Goal: Task Accomplishment & Management: Complete application form

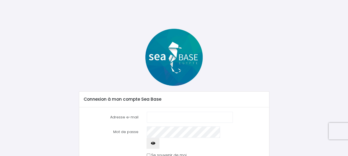
scroll to position [31, 0]
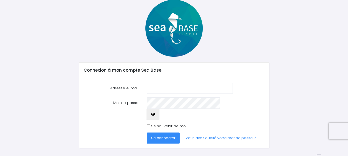
type input "aperoniat243@gmail.com"
click at [147, 125] on input "Se souvenir de moi" at bounding box center [149, 127] width 4 height 4
checkbox input "true"
click at [161, 135] on span "Se connecter" at bounding box center [163, 137] width 24 height 5
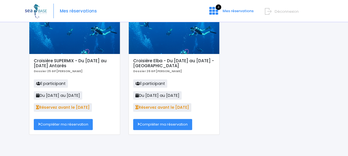
scroll to position [39, 0]
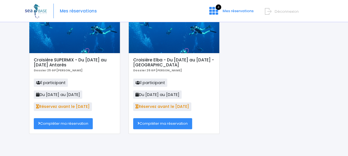
click at [74, 126] on link "Compléter ma réservation" at bounding box center [63, 123] width 59 height 11
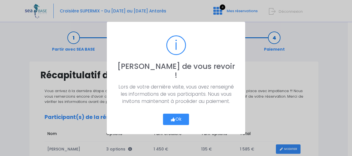
click at [179, 118] on button "Ok" at bounding box center [176, 120] width 26 height 12
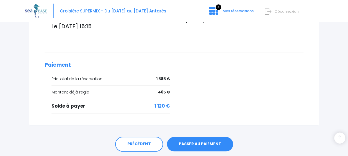
scroll to position [222, 0]
click at [205, 137] on link "PASSER AU PAIEMENT" at bounding box center [200, 144] width 66 height 14
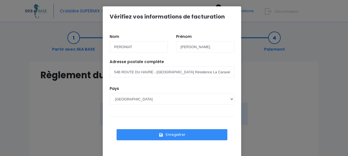
click at [179, 133] on button "Enregistrer" at bounding box center [171, 134] width 111 height 11
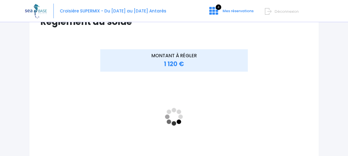
scroll to position [48, 0]
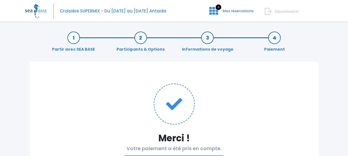
click at [230, 23] on div "Notre plateforme de réservation n'est pas compatible avec votre appareil. Veuil…" at bounding box center [174, 104] width 348 height 208
click at [231, 13] on span "Mes réservations" at bounding box center [237, 10] width 31 height 5
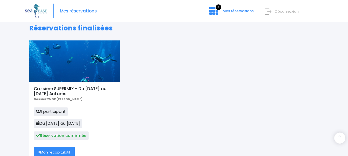
scroll to position [180, 0]
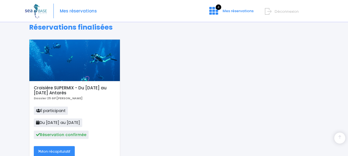
click at [146, 89] on div "Croisière SUPERMIX - Du 15/11/25 au 22/11/25 Antarès Dossier 25 GP Jennifer GRE…" at bounding box center [174, 104] width 298 height 131
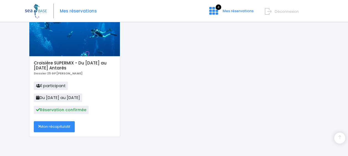
scroll to position [206, 0]
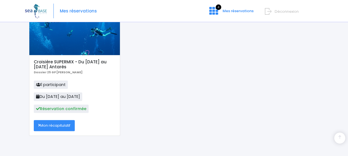
click at [96, 66] on h5 "Croisière SUPERMIX - Du [DATE] au [DATE] Antarès" at bounding box center [74, 64] width 81 height 10
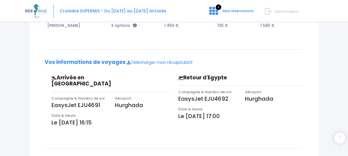
scroll to position [122, 0]
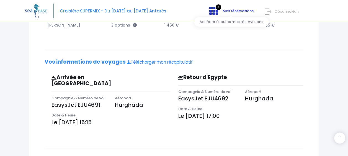
click at [211, 11] on icon at bounding box center [213, 10] width 9 height 9
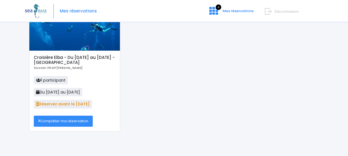
scroll to position [42, 0]
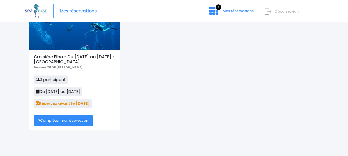
click at [76, 118] on link "Compléter ma réservation" at bounding box center [63, 120] width 59 height 11
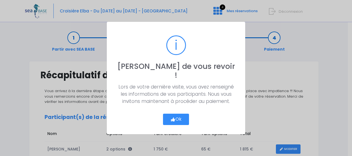
click at [177, 114] on button "Ok" at bounding box center [176, 120] width 26 height 12
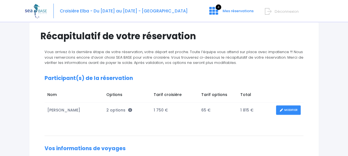
scroll to position [41, 0]
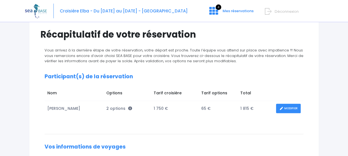
click at [285, 109] on link "MODIFIER" at bounding box center [288, 109] width 25 height 10
click at [283, 107] on link "MODIFIER" at bounding box center [288, 109] width 25 height 10
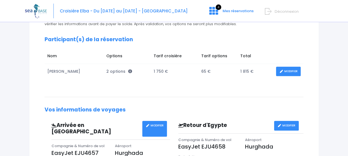
click at [285, 73] on link "MODIFIER" at bounding box center [288, 72] width 25 height 10
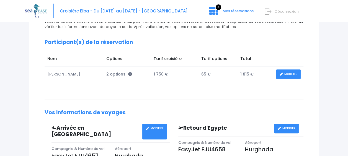
scroll to position [76, 0]
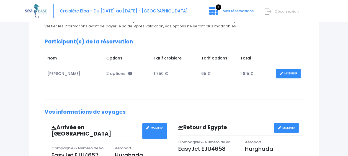
click at [281, 74] on icon at bounding box center [281, 74] width 4 height 0
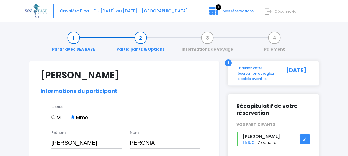
select select "MF2"
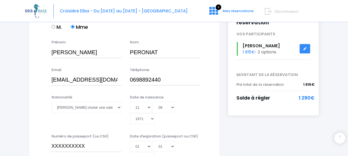
scroll to position [100, 0]
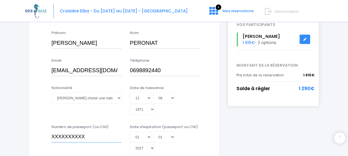
drag, startPoint x: 97, startPoint y: 138, endPoint x: 35, endPoint y: 136, distance: 62.0
click at [116, 99] on select "Veuillez choisir une nationalité Afghane Albanaise Algerienne Allemande America…" at bounding box center [86, 97] width 70 height 11
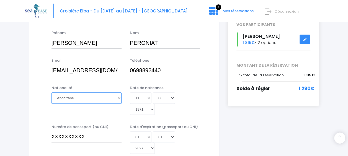
click at [51, 92] on select "Veuillez choisir une nationalité Afghane Albanaise Algerienne Allemande America…" at bounding box center [86, 97] width 70 height 11
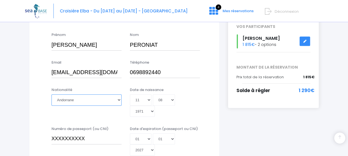
scroll to position [98, 0]
click at [115, 99] on select "Veuillez choisir une nationalité Afghane Albanaise Algerienne Allemande America…" at bounding box center [86, 99] width 70 height 11
select select "Française"
click at [51, 94] on select "Veuillez choisir une nationalité Afghane Albanaise Algerienne Allemande America…" at bounding box center [86, 99] width 70 height 11
click at [87, 136] on input "XXXXXXXXXX" at bounding box center [86, 138] width 70 height 11
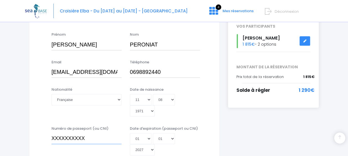
drag, startPoint x: 87, startPoint y: 136, endPoint x: 38, endPoint y: 129, distance: 49.7
click at [38, 129] on div "Numéro de passeport (ou CNI) XXXXXXXXXX Date d'expiration (passeport ou CNI) Jo…" at bounding box center [124, 142] width 176 height 33
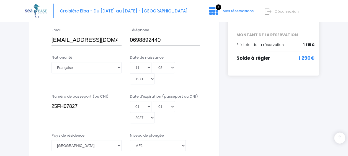
scroll to position [135, 0]
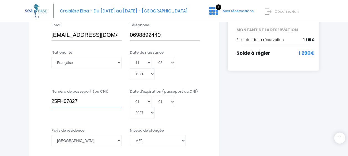
type input "25FH07827"
click at [147, 101] on select "Jour 01 02 03 04 05 06 07 08 09 10 11 12 13 14 15 16 17 18 19 20 21 22 23 24 25…" at bounding box center [141, 101] width 22 height 11
select select "16"
click at [130, 96] on select "Jour 01 02 03 04 05 06 07 08 09 10 11 12 13 14 15 16 17 18 19 20 21 22 23 24 25…" at bounding box center [141, 101] width 22 height 11
type input "2027-01-16"
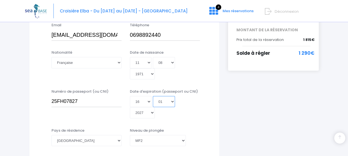
click at [171, 99] on select "Mois 01 02 03 04 05 06 07 08 09 10 11 12" at bounding box center [164, 101] width 22 height 11
select select "09"
click at [153, 96] on select "Mois 01 02 03 04 05 06 07 08 09 10 11 12" at bounding box center [164, 101] width 22 height 11
type input "2027-09-16"
click at [151, 113] on select "Année 2045 2044 2043 2042 2041 2040 2039 2038 2037 2036 2035 2034 2033 2032 203…" at bounding box center [142, 112] width 25 height 11
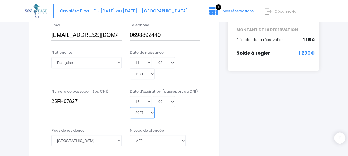
select select "2035"
click at [130, 107] on select "Année 2045 2044 2043 2042 2041 2040 2039 2038 2037 2036 2035 2034 2033 2032 203…" at bounding box center [142, 112] width 25 height 11
type input "2035-09-16"
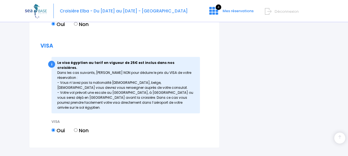
scroll to position [791, 0]
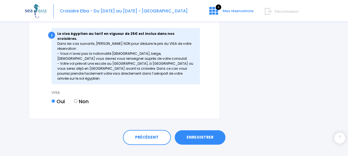
click at [197, 130] on link "ENREGISTRER" at bounding box center [200, 137] width 51 height 14
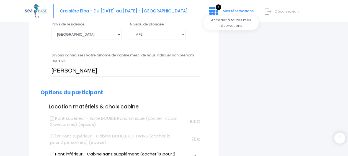
scroll to position [240, 0]
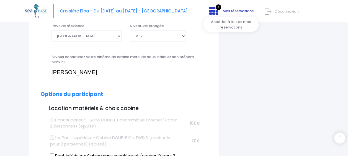
click at [216, 9] on span "4" at bounding box center [219, 7] width 6 height 6
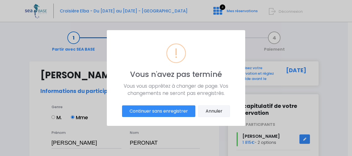
click at [208, 110] on button "Annuler" at bounding box center [214, 111] width 32 height 12
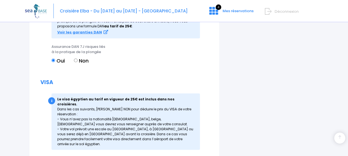
scroll to position [791, 0]
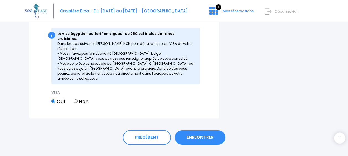
click at [203, 130] on link "ENREGISTRER" at bounding box center [200, 137] width 51 height 14
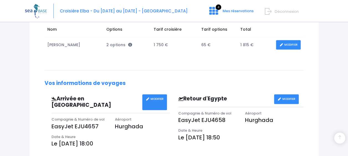
scroll to position [100, 0]
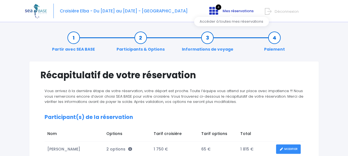
click at [215, 12] on icon at bounding box center [213, 10] width 9 height 9
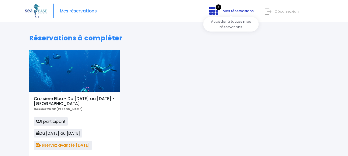
click at [216, 12] on icon at bounding box center [213, 10] width 9 height 9
click at [226, 9] on span "Mes réservations" at bounding box center [237, 10] width 31 height 5
click at [231, 10] on span "Mes réservations" at bounding box center [237, 10] width 31 height 5
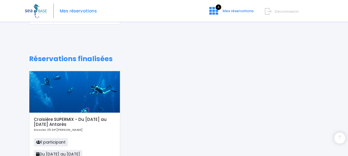
scroll to position [148, 0]
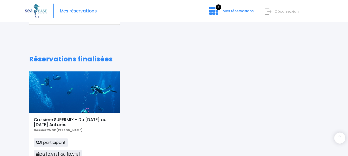
click at [69, 119] on h5 "Croisière SUPERMIX - Du [DATE] au [DATE] Antarès" at bounding box center [74, 122] width 81 height 10
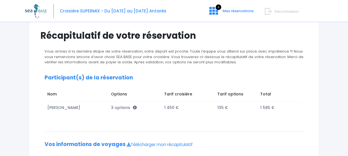
scroll to position [38, 0]
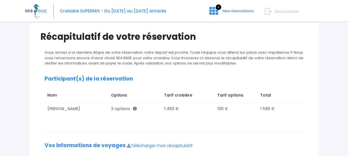
drag, startPoint x: 0, startPoint y: 0, endPoint x: 208, endPoint y: 146, distance: 253.8
click at [208, 146] on h2 "Vos informations de voyages Télécharger mon récapitulatif" at bounding box center [174, 145] width 259 height 6
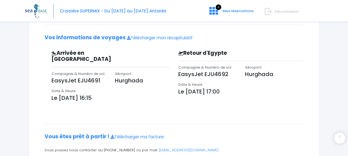
scroll to position [147, 0]
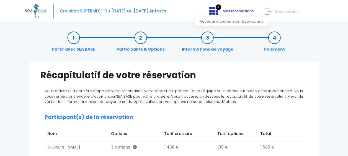
click at [217, 11] on icon at bounding box center [213, 10] width 9 height 9
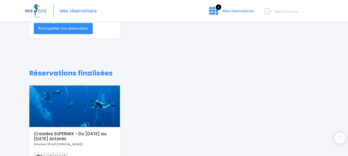
scroll to position [134, 0]
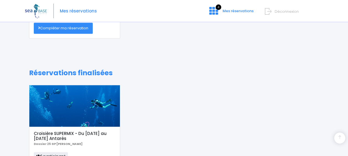
click at [82, 134] on h5 "Croisière SUPERMIX - Du [DATE] au [DATE] Antarès" at bounding box center [74, 136] width 81 height 10
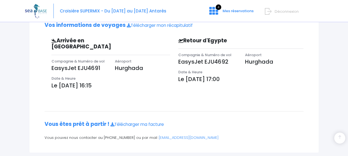
scroll to position [162, 0]
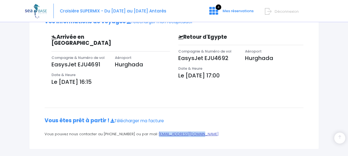
drag, startPoint x: 199, startPoint y: 126, endPoint x: 149, endPoint y: 128, distance: 49.6
click at [149, 131] on p "Vous pouvez nous contacter au [PHONE_NUMBER] ou par mail : [EMAIL_ADDRESS][DOMA…" at bounding box center [174, 134] width 259 height 6
copy link "[EMAIL_ADDRESS][DOMAIN_NAME]"
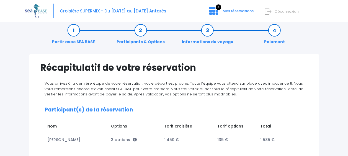
scroll to position [7, 0]
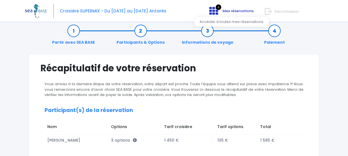
click at [215, 13] on icon at bounding box center [213, 10] width 9 height 9
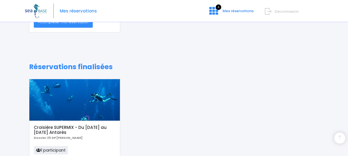
scroll to position [155, 0]
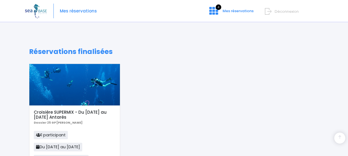
drag, startPoint x: 82, startPoint y: 117, endPoint x: 32, endPoint y: 114, distance: 49.9
click at [32, 114] on div "Croisière SUPERMIX - Du [DATE] au [DATE] Antarès Dossier 25 GP [PERSON_NAME] 1 …" at bounding box center [74, 145] width 90 height 81
copy h5 "Croisière SUPERMIX - Du [DATE] au [DATE] Antarès"
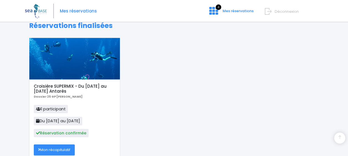
scroll to position [183, 0]
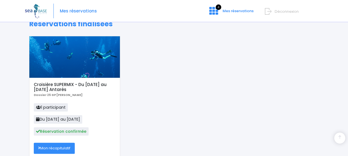
click at [64, 85] on h5 "Croisière SUPERMIX - Du [DATE] au [DATE] Antarès" at bounding box center [74, 87] width 81 height 10
click at [60, 101] on div "Croisière SUPERMIX - Du [DATE] au [DATE] Antarès Dossier 25 GP [PERSON_NAME] 1 …" at bounding box center [74, 118] width 90 height 81
click at [60, 131] on span "Réservation confirmée" at bounding box center [61, 131] width 55 height 8
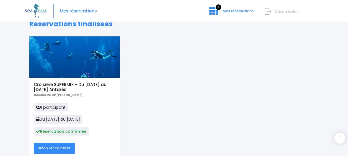
click at [60, 131] on span "Réservation confirmée" at bounding box center [61, 131] width 55 height 8
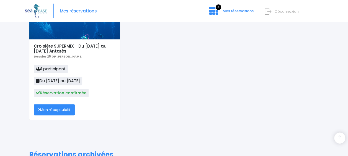
scroll to position [222, 0]
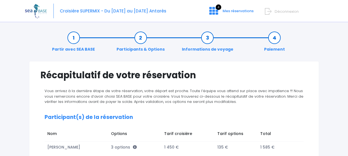
click at [35, 12] on img at bounding box center [36, 11] width 22 height 14
click at [44, 12] on img at bounding box center [36, 11] width 22 height 14
click at [36, 13] on img at bounding box center [36, 11] width 22 height 14
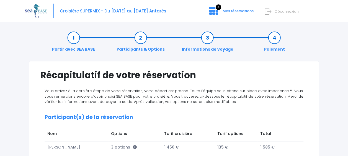
click at [36, 13] on img at bounding box center [36, 11] width 22 height 14
click at [224, 12] on span "Mes réservations" at bounding box center [237, 10] width 31 height 5
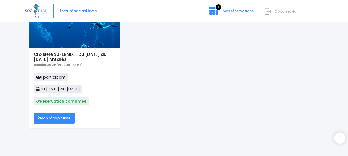
scroll to position [214, 0]
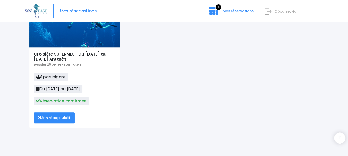
click at [69, 118] on link "Mon récapitulatif" at bounding box center [54, 117] width 41 height 11
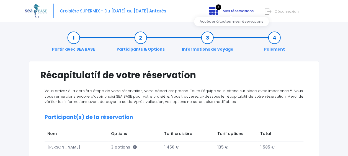
click at [218, 9] on span "4" at bounding box center [219, 7] width 6 height 6
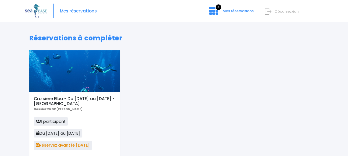
click at [232, 55] on div "Croisière Elba - Du [DATE] au [DATE] - Antarès Dossier 26 GP [PERSON_NAME] 1 pa…" at bounding box center [174, 115] width 298 height 131
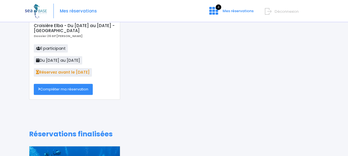
scroll to position [73, 0]
click at [87, 91] on link "Compléter ma réservation" at bounding box center [63, 89] width 59 height 11
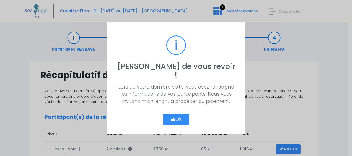
click at [177, 114] on button "Ok" at bounding box center [176, 120] width 26 height 12
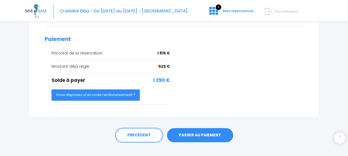
scroll to position [248, 0]
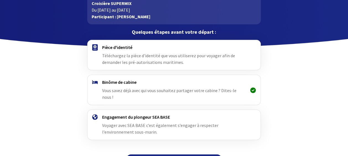
scroll to position [43, 0]
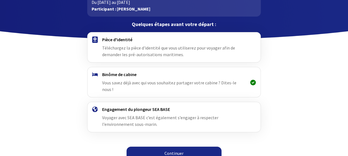
click at [191, 147] on link "Continuer" at bounding box center [173, 153] width 95 height 13
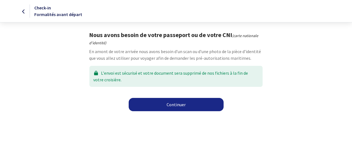
click at [188, 107] on link "Continuer" at bounding box center [176, 104] width 95 height 13
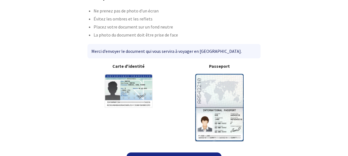
scroll to position [50, 0]
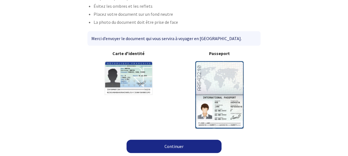
click at [217, 92] on img at bounding box center [219, 94] width 48 height 67
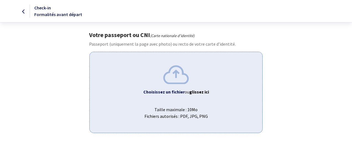
click at [175, 76] on img at bounding box center [175, 74] width 25 height 19
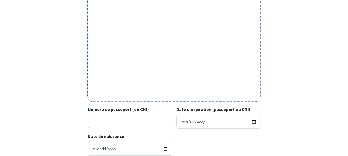
scroll to position [176, 0]
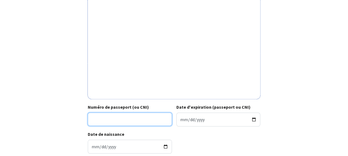
click at [128, 121] on input "Numéro de passeport (ou CNI)" at bounding box center [130, 119] width 84 height 13
type input "25FH07827"
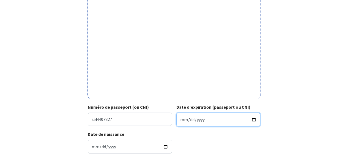
click at [197, 120] on input "Date d'expiration (passeport ou CNI)" at bounding box center [218, 120] width 84 height 14
click at [183, 120] on input "Date d'expiration (passeport ou CNI)" at bounding box center [218, 120] width 84 height 14
click at [178, 120] on input "Date d'expiration (passeport ou CNI)" at bounding box center [218, 120] width 84 height 14
click at [182, 118] on input "Date d'expiration (passeport ou CNI)" at bounding box center [218, 120] width 84 height 14
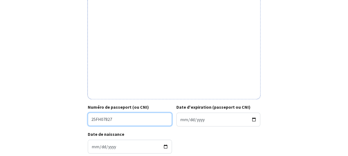
click at [154, 121] on input "25FH07827" at bounding box center [130, 119] width 84 height 13
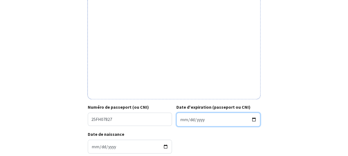
click at [179, 119] on input "Date d'expiration (passeport ou CNI)" at bounding box center [218, 120] width 84 height 14
click at [254, 118] on input "Date d'expiration (passeport ou CNI)" at bounding box center [218, 120] width 84 height 14
click at [253, 119] on input "2025-09-16" at bounding box center [218, 120] width 84 height 14
type input "2035-09-16"
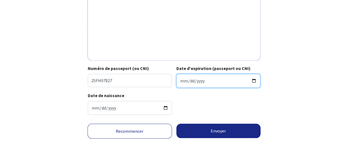
scroll to position [217, 0]
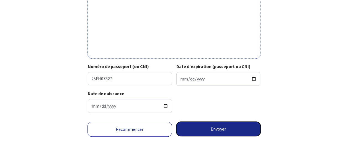
click at [221, 129] on button "Envoyer" at bounding box center [218, 129] width 84 height 14
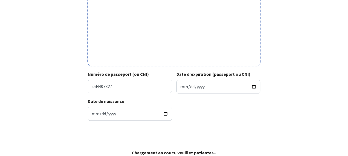
scroll to position [209, 0]
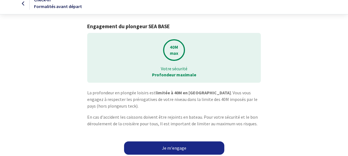
scroll to position [10, 0]
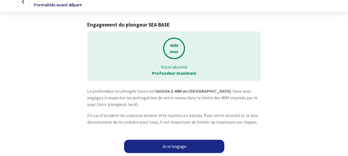
click at [178, 143] on link "Je m'engage" at bounding box center [174, 146] width 100 height 13
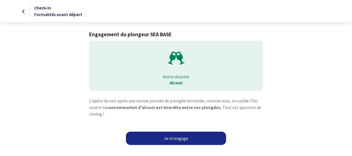
click at [185, 137] on link "Je m'engage" at bounding box center [176, 138] width 100 height 13
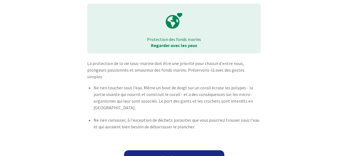
scroll to position [41, 0]
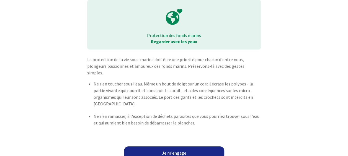
click at [180, 146] on link "Je m'engage" at bounding box center [174, 152] width 100 height 13
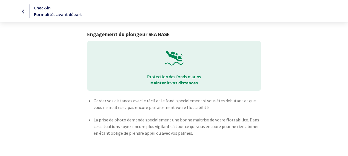
scroll to position [17, 0]
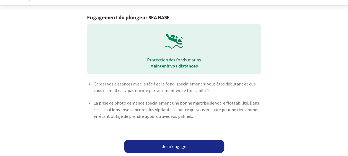
click at [177, 146] on link "Je m'engage" at bounding box center [174, 146] width 100 height 13
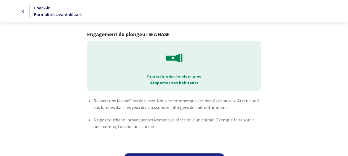
scroll to position [18, 0]
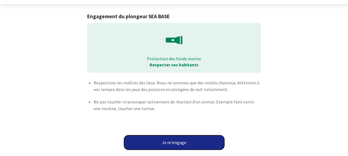
click at [180, 141] on button "Je m'engage" at bounding box center [174, 142] width 100 height 14
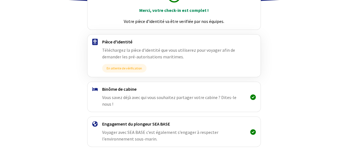
scroll to position [94, 0]
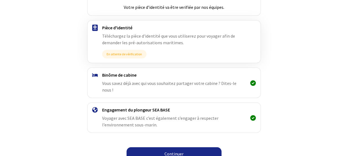
click at [228, 82] on span "Vous savez déjà avec qui vous souhaitez partager votre cabine ? Dites-le nous !" at bounding box center [169, 87] width 134 height 12
click at [253, 83] on icon at bounding box center [253, 83] width 6 height 0
click at [199, 82] on span "Vous savez déjà avec qui vous souhaitez partager votre cabine ? Dites-le nous !" at bounding box center [169, 87] width 134 height 12
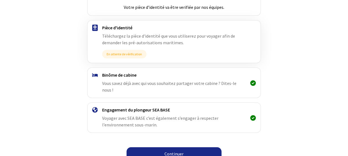
scroll to position [95, 0]
click at [95, 75] on img at bounding box center [95, 75] width 6 height 4
click at [172, 147] on link "Continuer" at bounding box center [173, 153] width 95 height 13
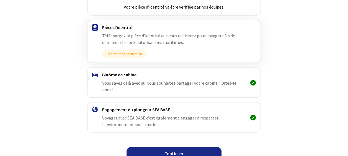
click at [190, 147] on link "Continuer" at bounding box center [173, 153] width 95 height 13
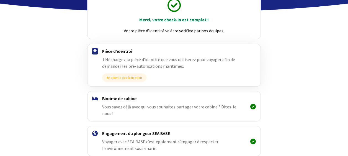
scroll to position [95, 0]
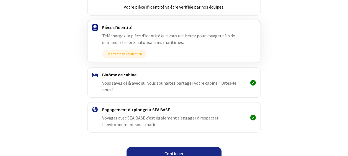
click at [179, 149] on link "Continuer" at bounding box center [173, 153] width 95 height 13
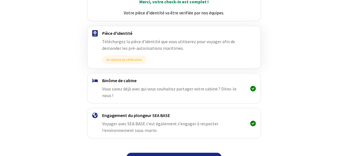
scroll to position [95, 0]
